Goal: Information Seeking & Learning: Learn about a topic

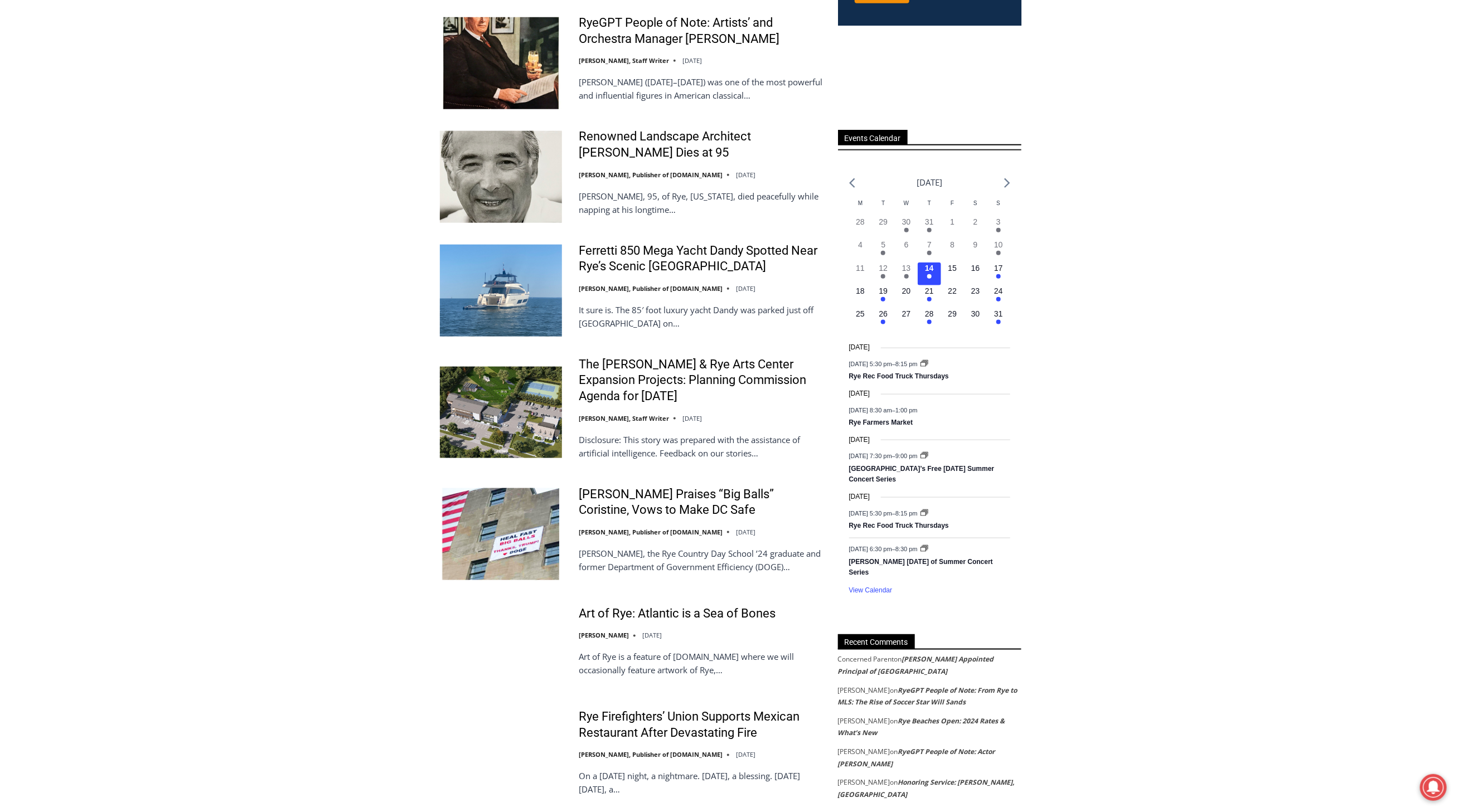
scroll to position [929, 0]
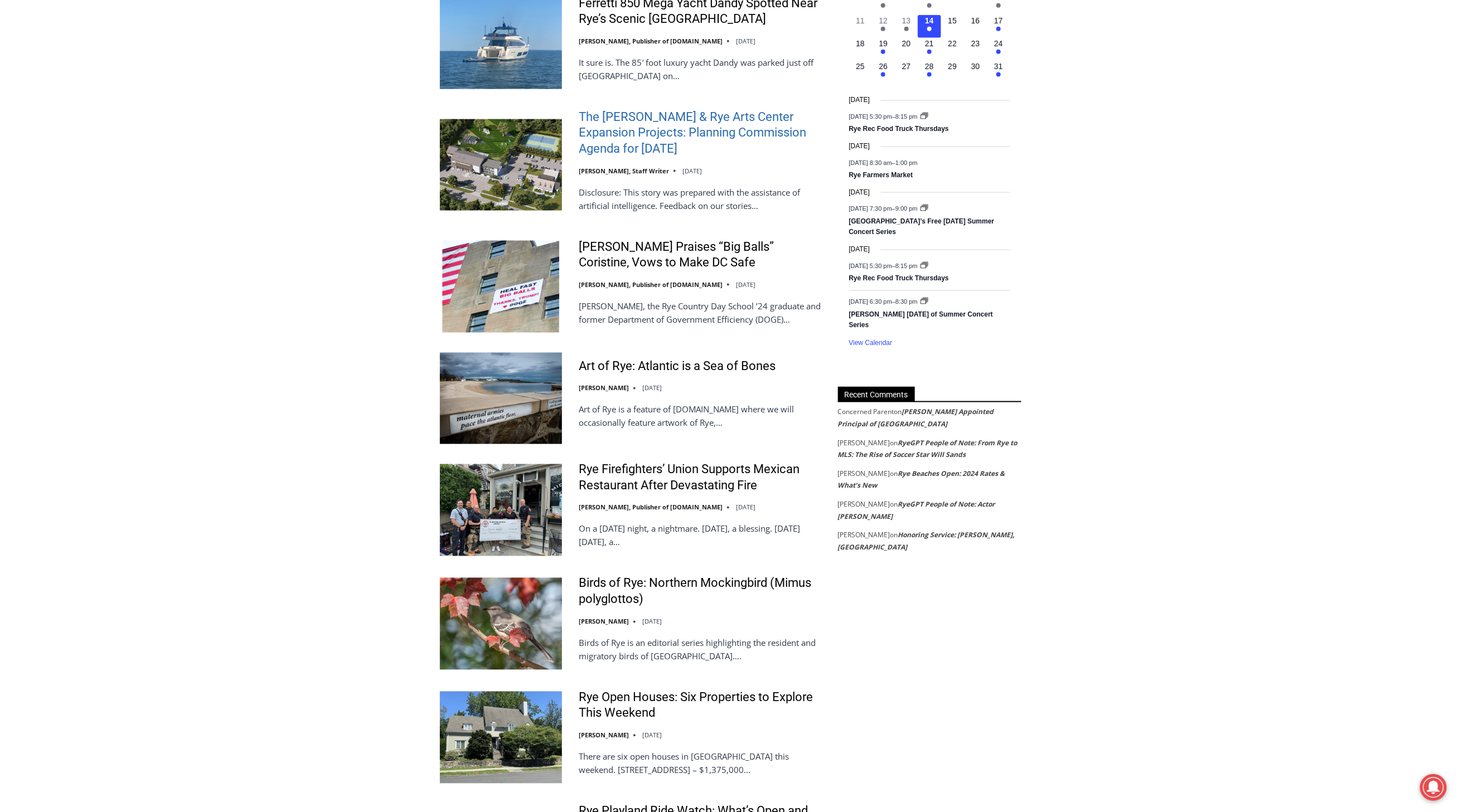
click at [711, 113] on link "The [PERSON_NAME] & Rye Arts Center Expansion Projects: Planning Commission Age…" at bounding box center [701, 133] width 245 height 48
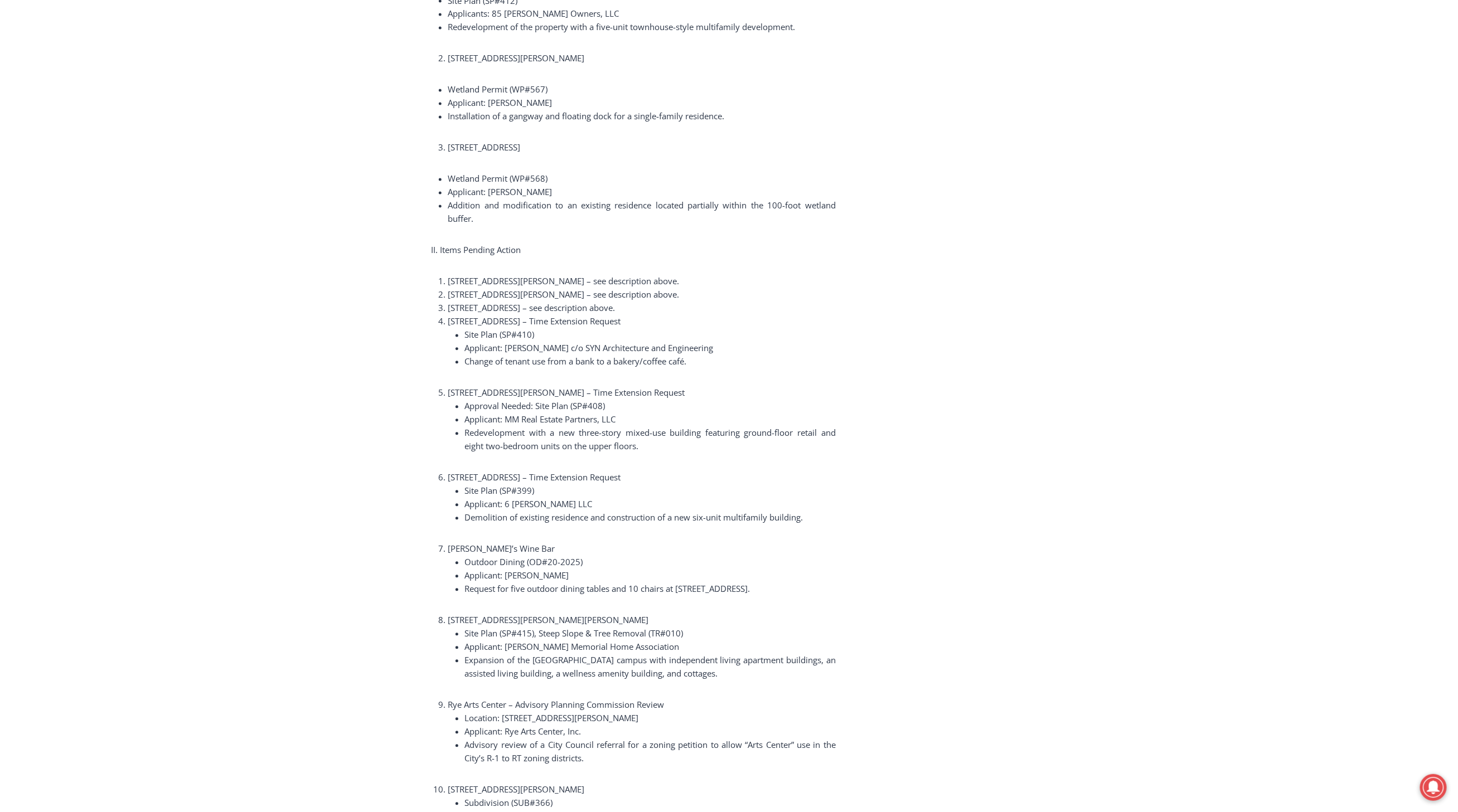
scroll to position [1362, 0]
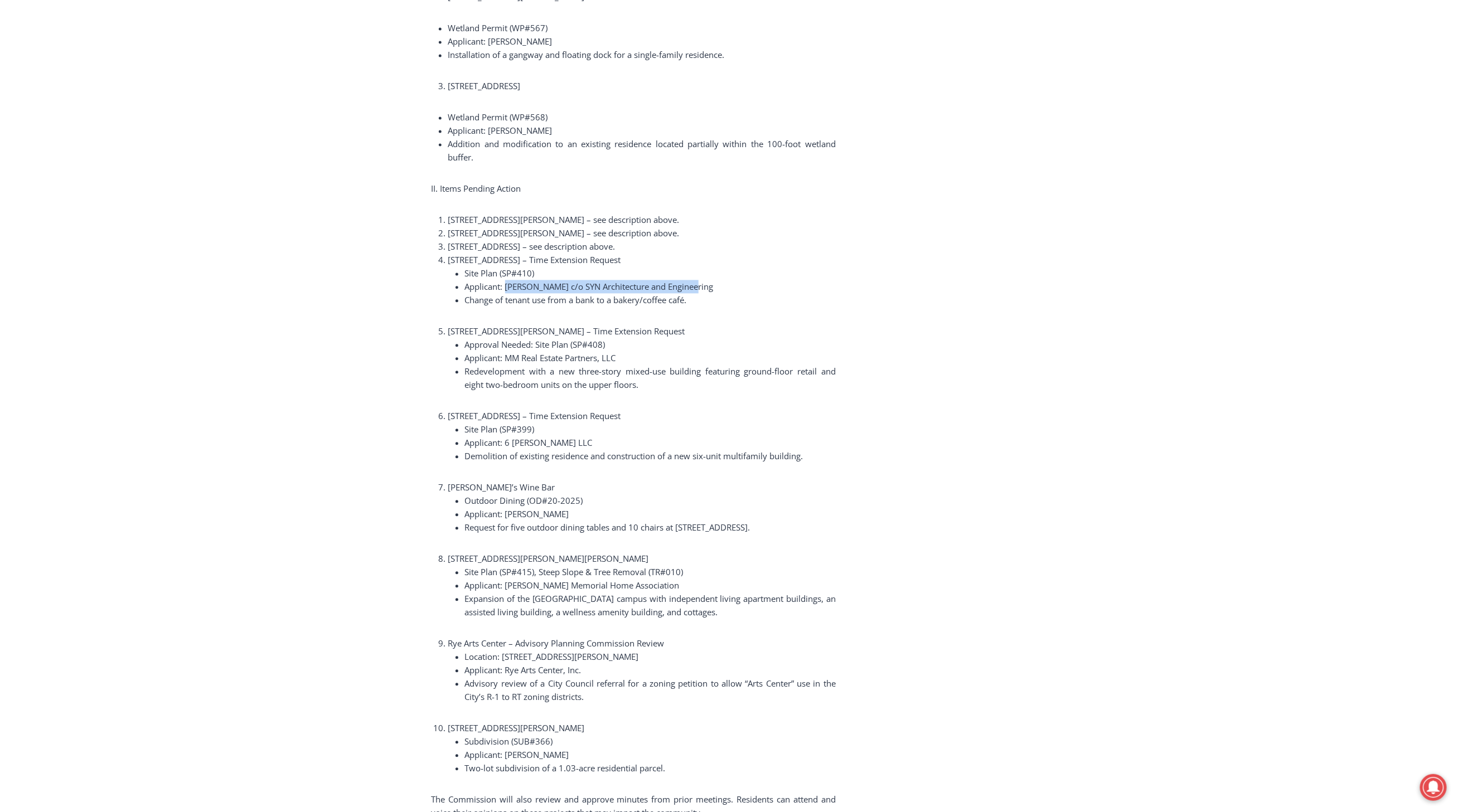
drag, startPoint x: 697, startPoint y: 262, endPoint x: 506, endPoint y: 267, distance: 191.1
click at [506, 280] on li "Applicant: [PERSON_NAME] c/o SYN Architecture and Engineering" at bounding box center [650, 286] width 371 height 14
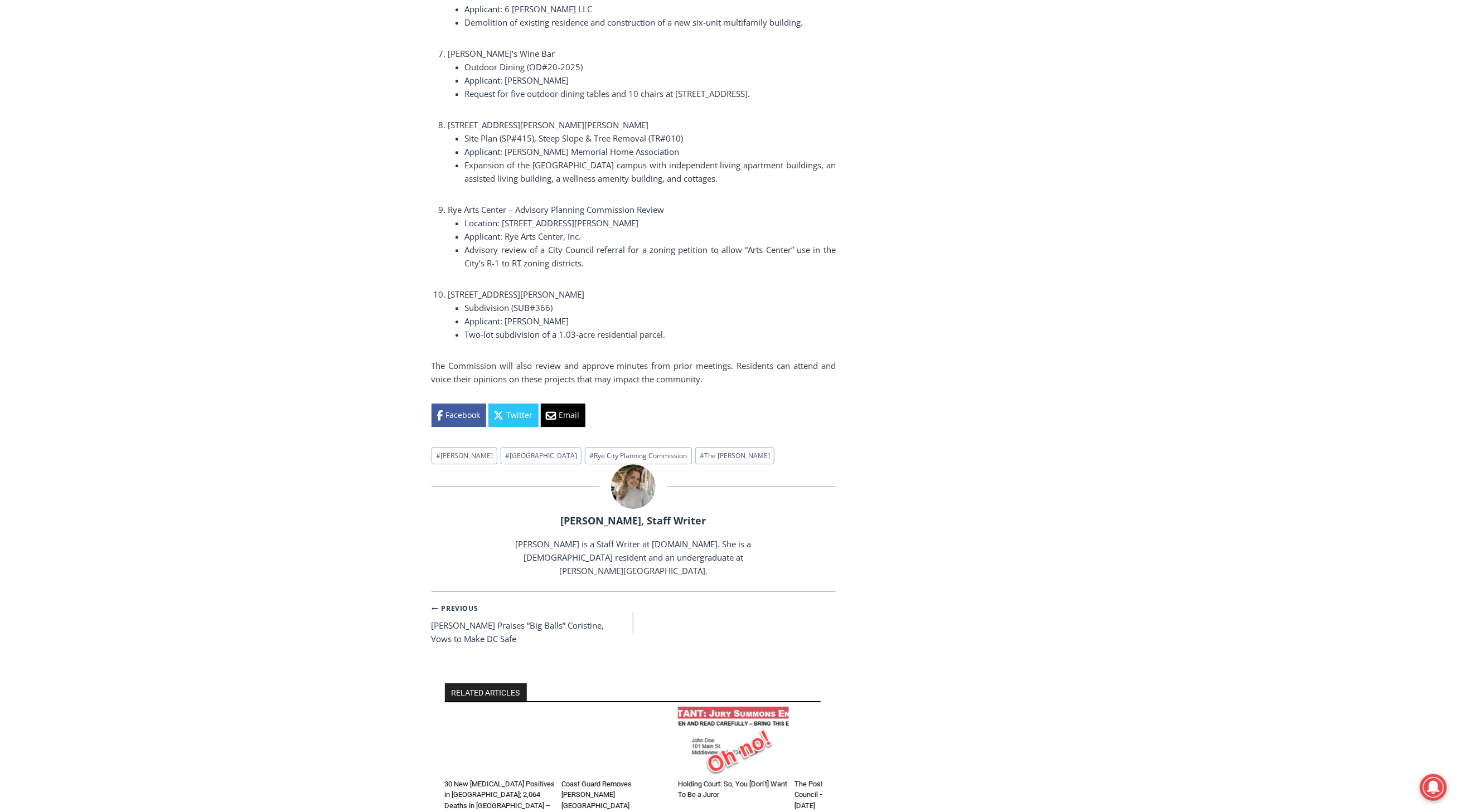
scroll to position [1486, 0]
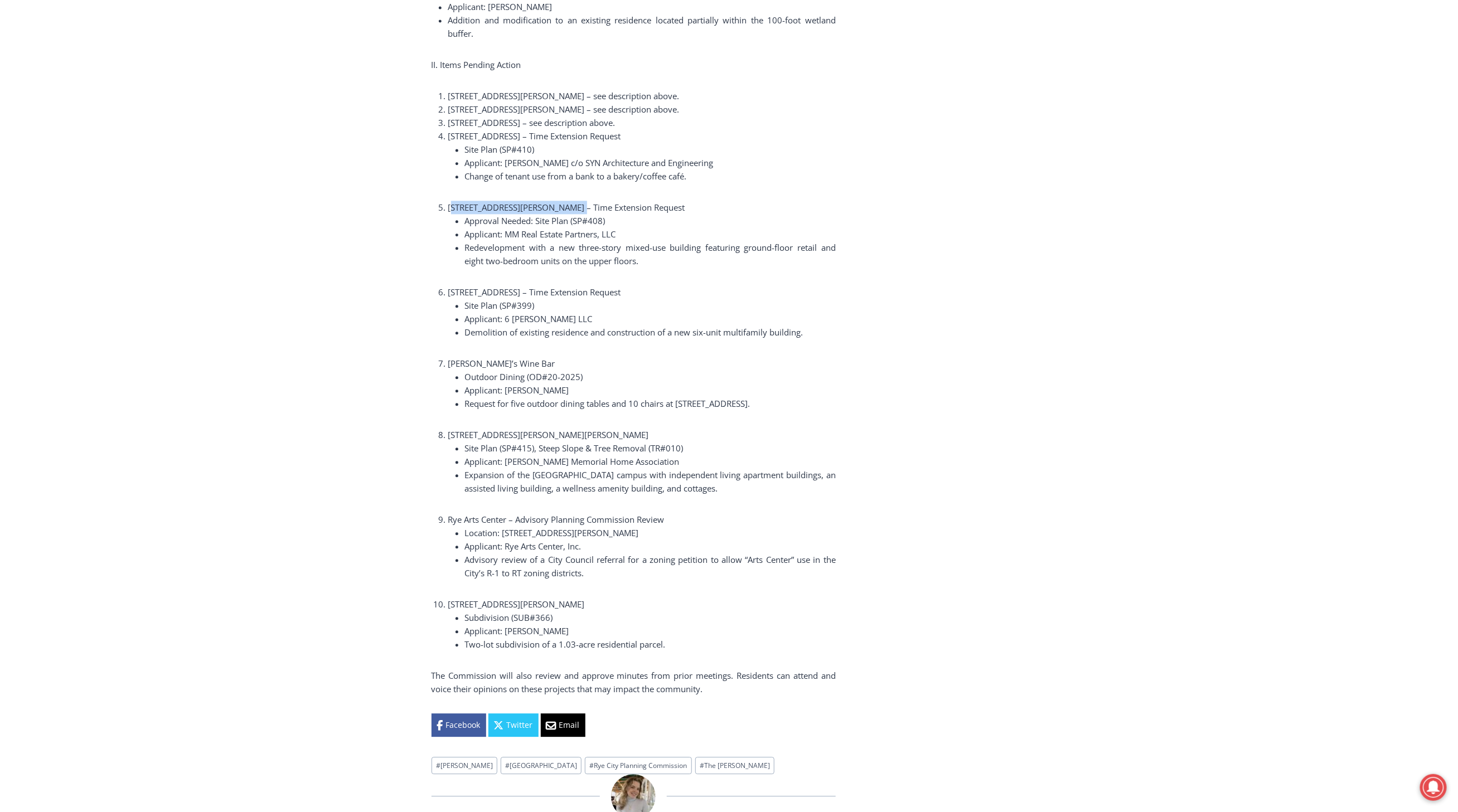
drag, startPoint x: 631, startPoint y: 182, endPoint x: 562, endPoint y: 185, distance: 69.1
click at [569, 200] on li "[STREET_ADDRESS][PERSON_NAME] – Time Extension Request Approval Needed: Site Pl…" at bounding box center [642, 234] width 387 height 67
click at [561, 202] on span "[STREET_ADDRESS][PERSON_NAME] – Time Extension Request" at bounding box center [567, 208] width 237 height 11
drag, startPoint x: 536, startPoint y: 182, endPoint x: 630, endPoint y: 180, distance: 94.0
click at [630, 200] on li "[STREET_ADDRESS][PERSON_NAME] – Time Extension Request Approval Needed: Site Pl…" at bounding box center [642, 234] width 387 height 67
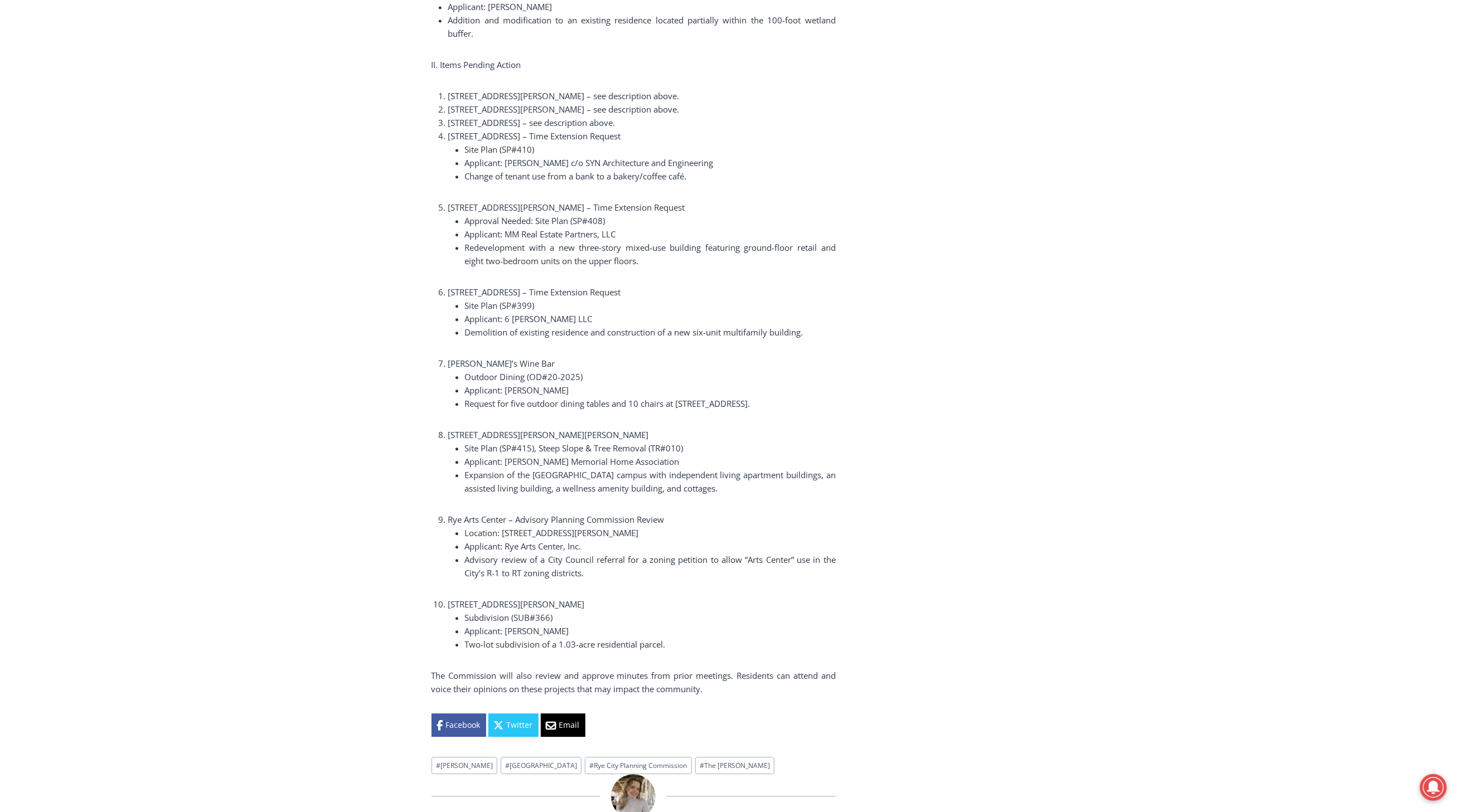
click at [626, 202] on span "[STREET_ADDRESS][PERSON_NAME] – Time Extension Request" at bounding box center [567, 208] width 237 height 11
drag, startPoint x: 636, startPoint y: 185, endPoint x: 543, endPoint y: 180, distance: 93.1
click at [543, 200] on li "[STREET_ADDRESS][PERSON_NAME] – Time Extension Request Approval Needed: Site Pl…" at bounding box center [642, 234] width 387 height 67
click at [539, 202] on span "[STREET_ADDRESS][PERSON_NAME] – Time Extension Request" at bounding box center [567, 208] width 237 height 11
drag, startPoint x: 536, startPoint y: 180, endPoint x: 627, endPoint y: 185, distance: 91.1
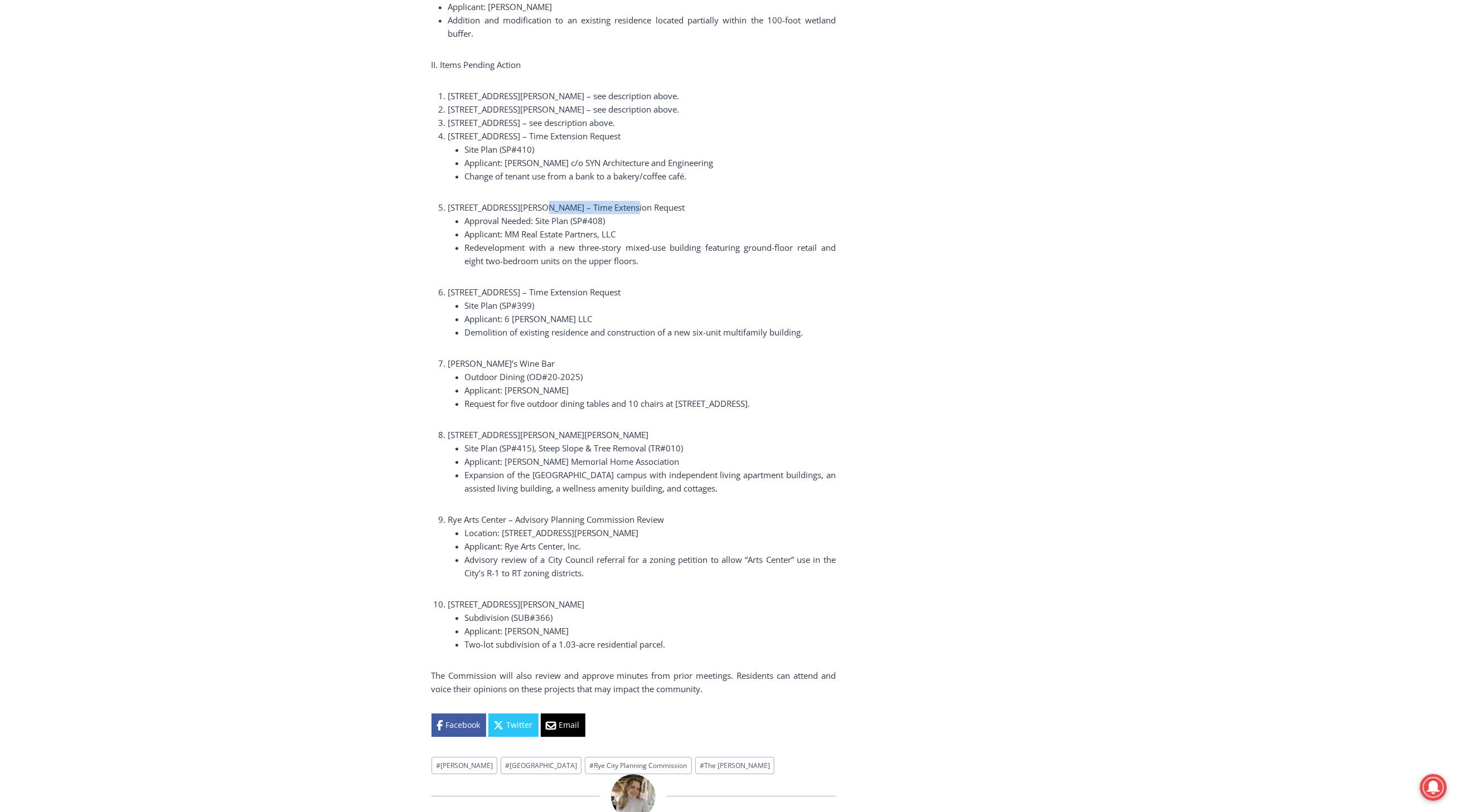
click at [627, 202] on span "[STREET_ADDRESS][PERSON_NAME] – Time Extension Request" at bounding box center [567, 208] width 237 height 11
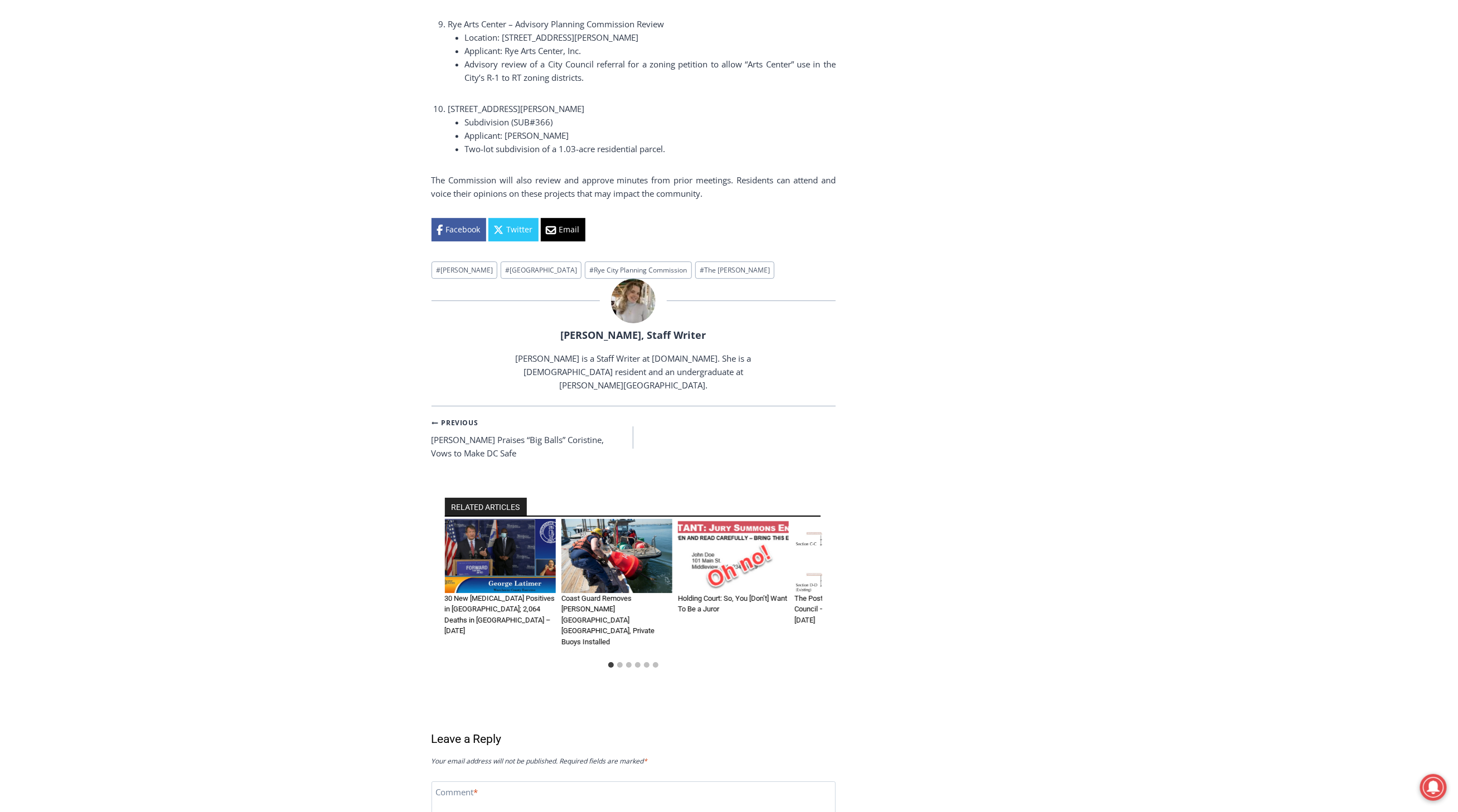
scroll to position [2044, 0]
